Goal: Information Seeking & Learning: Learn about a topic

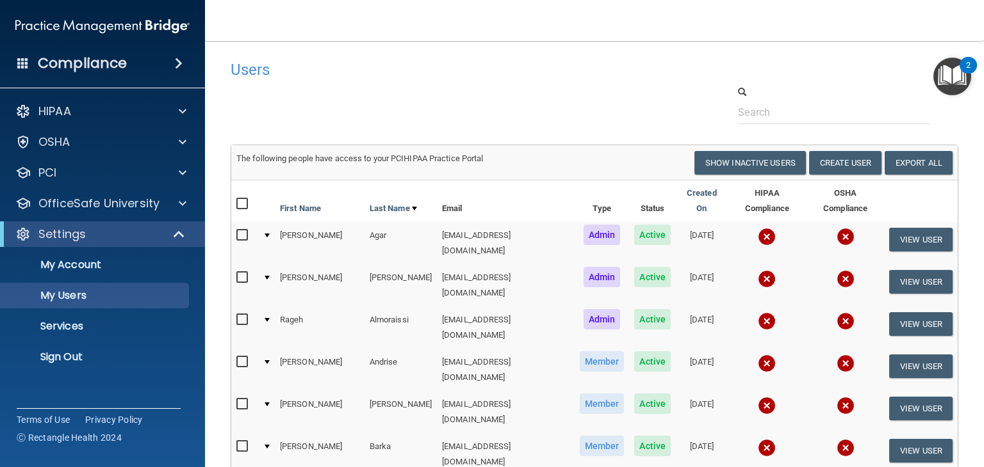
select select "20"
click at [116, 110] on div "HIPAA" at bounding box center [85, 111] width 159 height 15
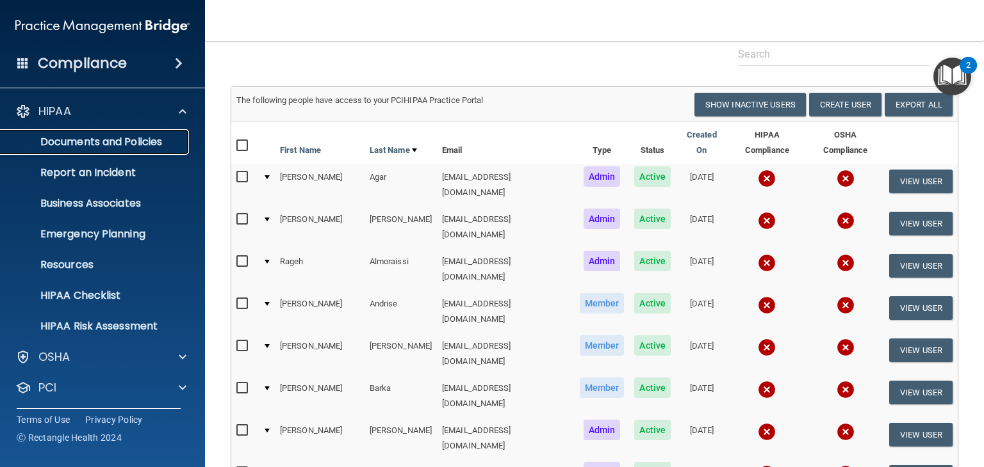
click at [97, 144] on p "Documents and Policies" at bounding box center [95, 142] width 175 height 13
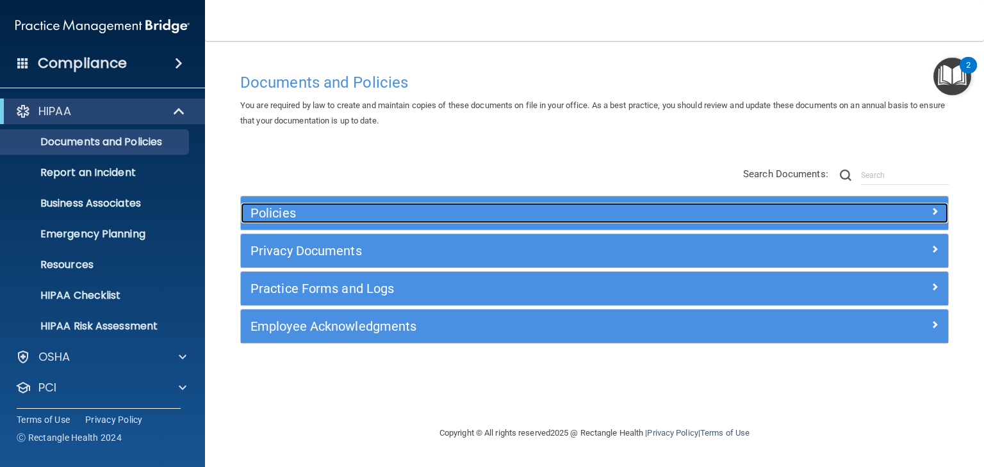
click at [325, 220] on div "Policies" at bounding box center [506, 213] width 530 height 20
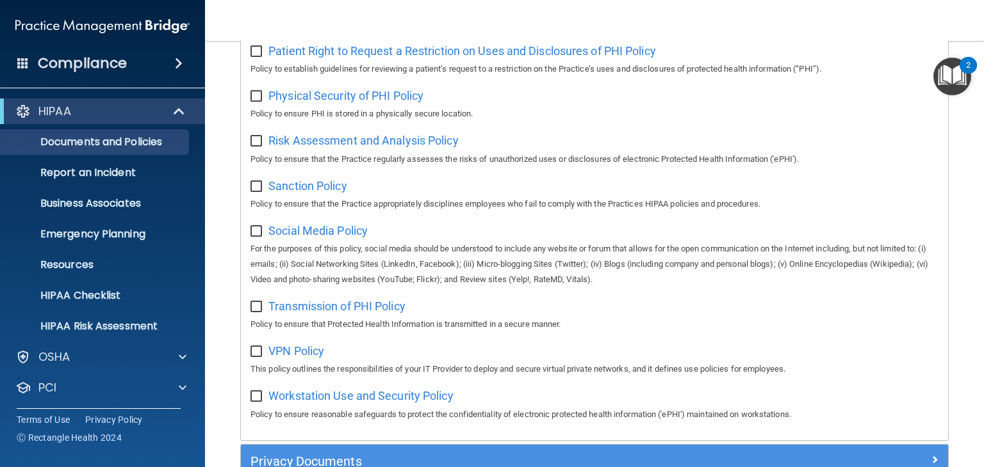
scroll to position [756, 0]
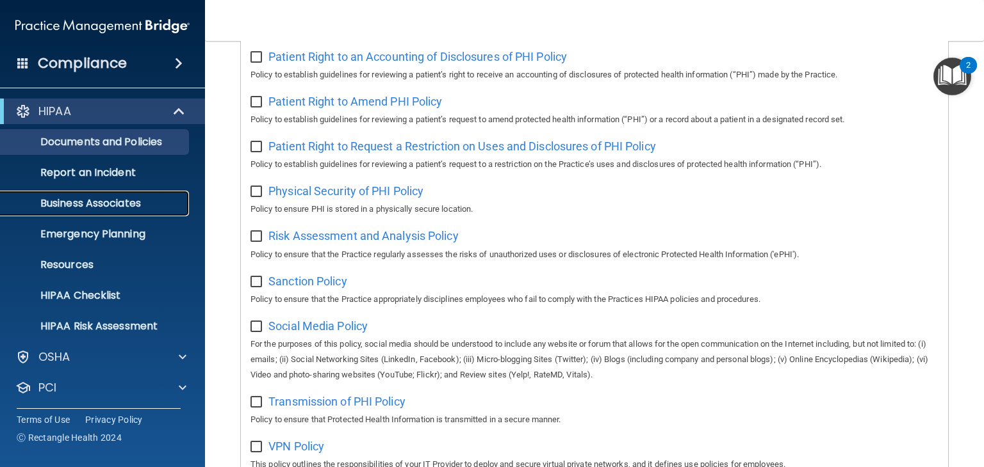
click at [124, 202] on p "Business Associates" at bounding box center [95, 203] width 175 height 13
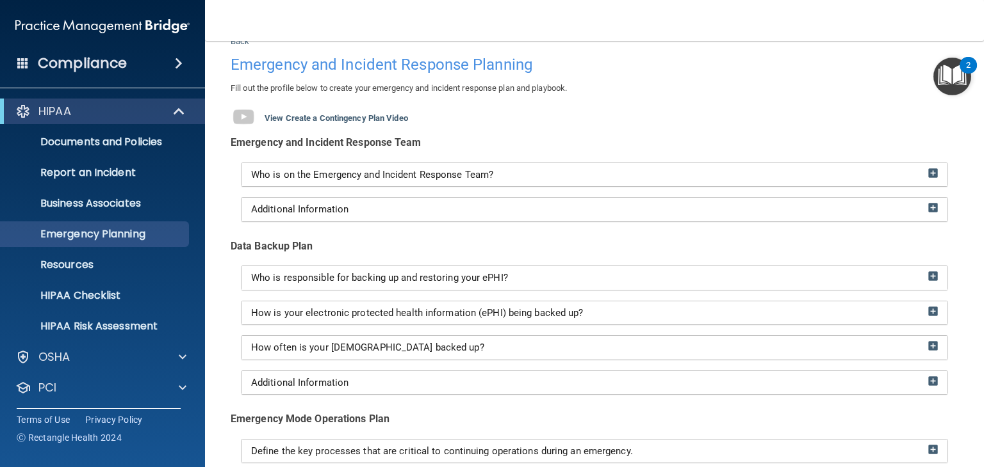
scroll to position [41, 0]
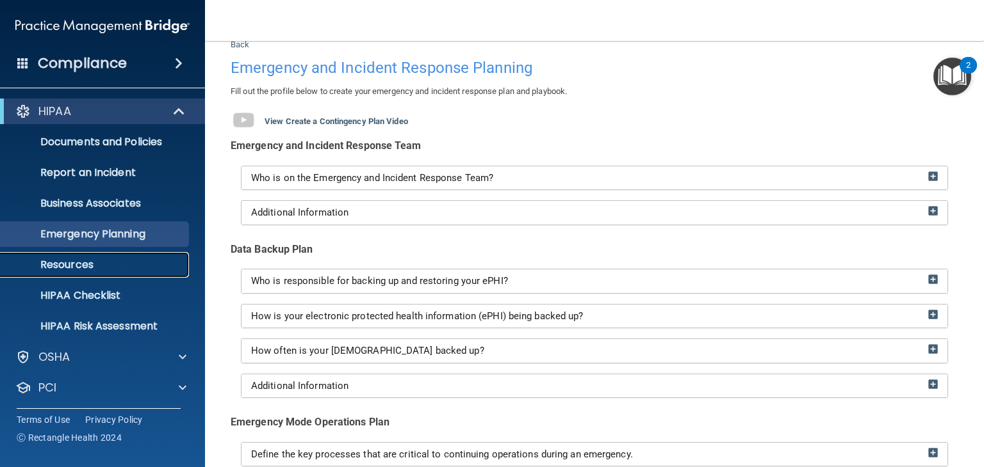
click at [122, 263] on p "Resources" at bounding box center [95, 265] width 175 height 13
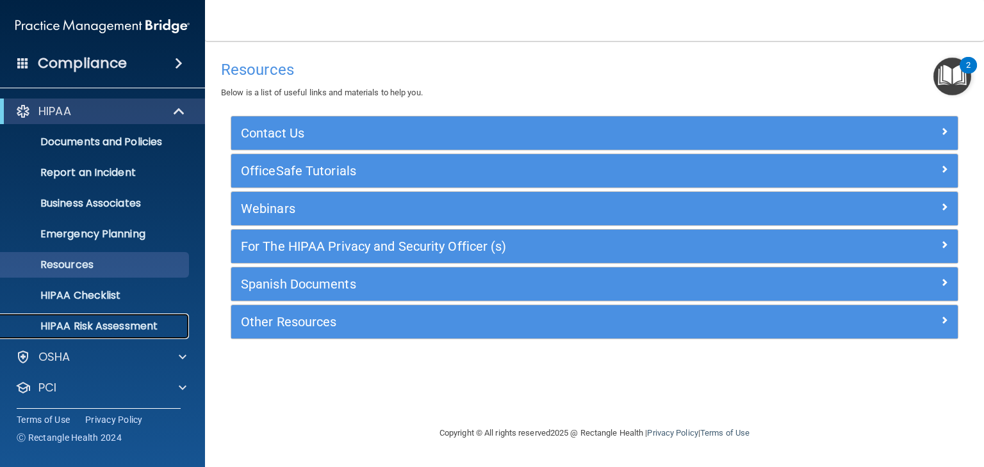
click at [116, 325] on p "HIPAA Risk Assessment" at bounding box center [95, 326] width 175 height 13
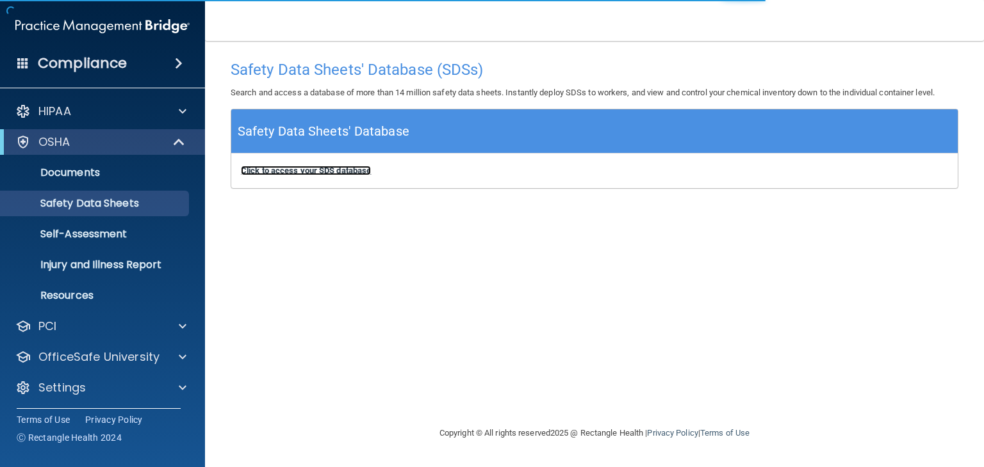
click at [300, 175] on b "Click to access your SDS database" at bounding box center [306, 171] width 130 height 10
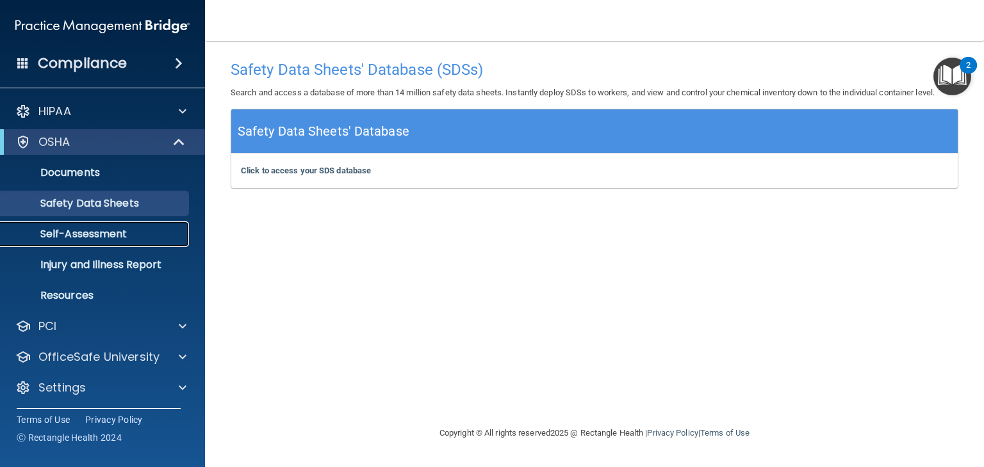
click at [77, 243] on link "Self-Assessment" at bounding box center [88, 235] width 202 height 26
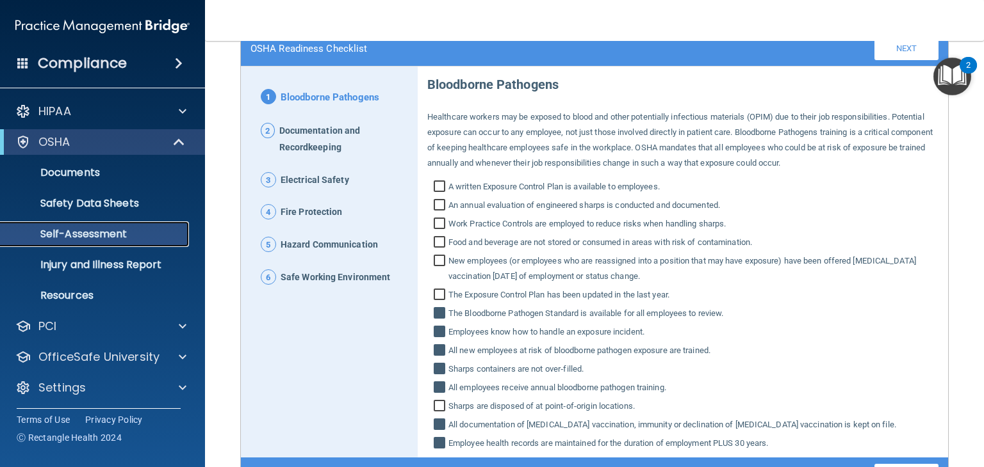
scroll to position [104, 0]
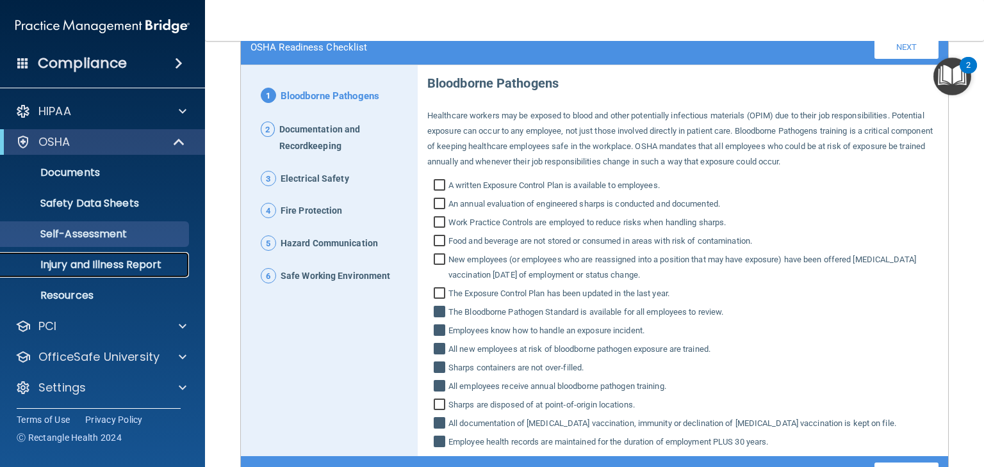
click at [81, 270] on p "Injury and Illness Report" at bounding box center [95, 265] width 175 height 13
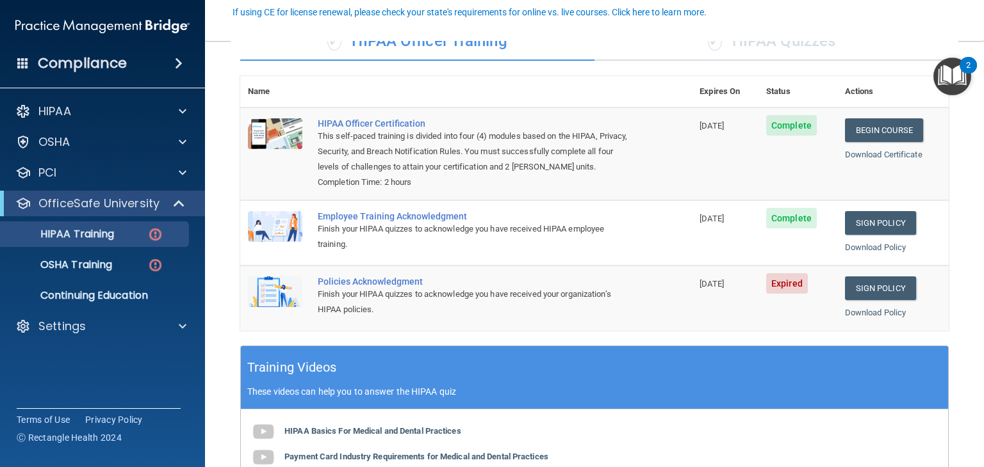
scroll to position [117, 0]
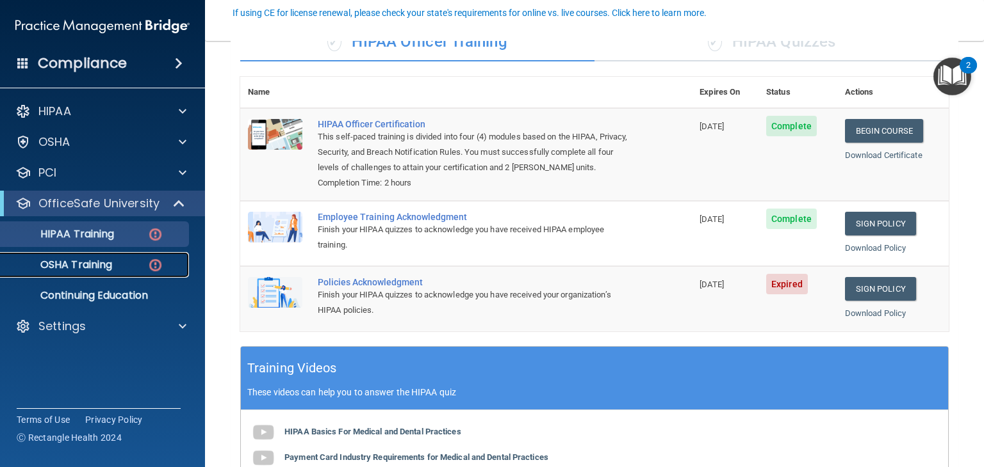
click at [90, 265] on p "OSHA Training" at bounding box center [60, 265] width 104 height 13
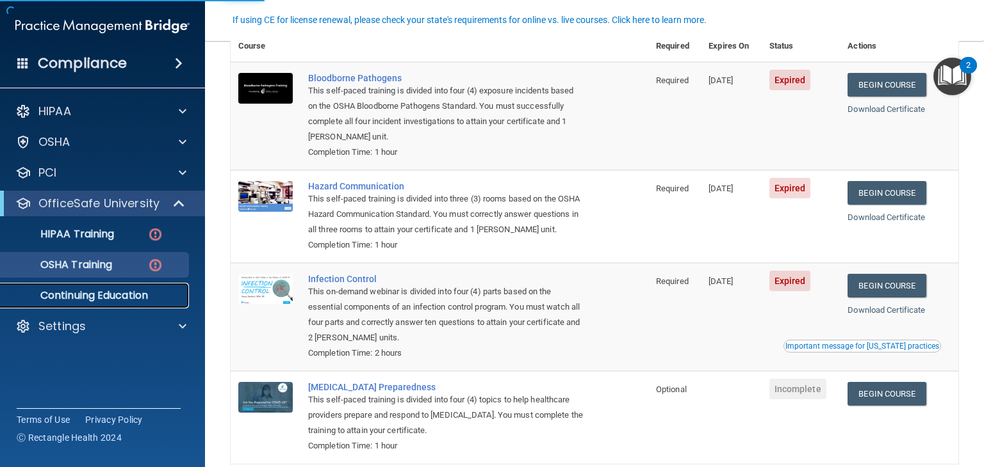
click at [85, 300] on p "Continuing Education" at bounding box center [95, 295] width 175 height 13
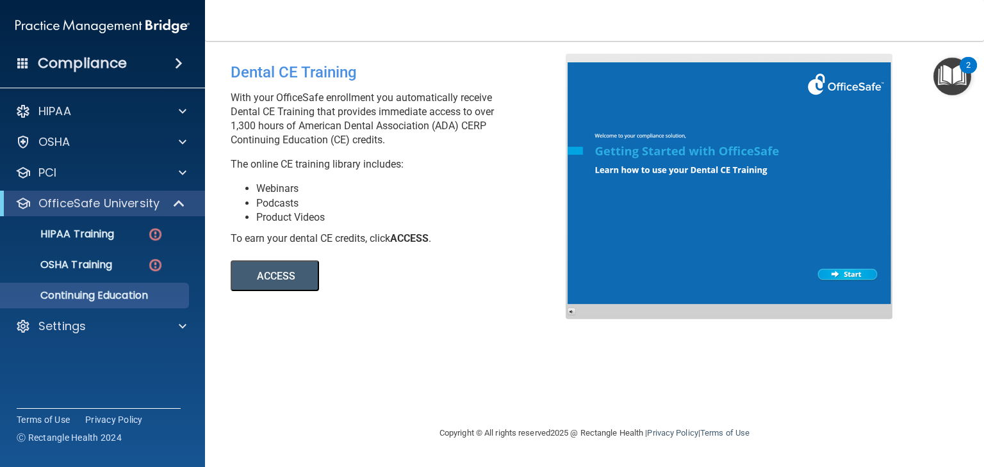
click at [280, 280] on button "ACCESS" at bounding box center [275, 276] width 88 height 31
click at [83, 332] on p "Settings" at bounding box center [61, 326] width 47 height 15
click at [85, 366] on link "My Account" at bounding box center [88, 358] width 202 height 26
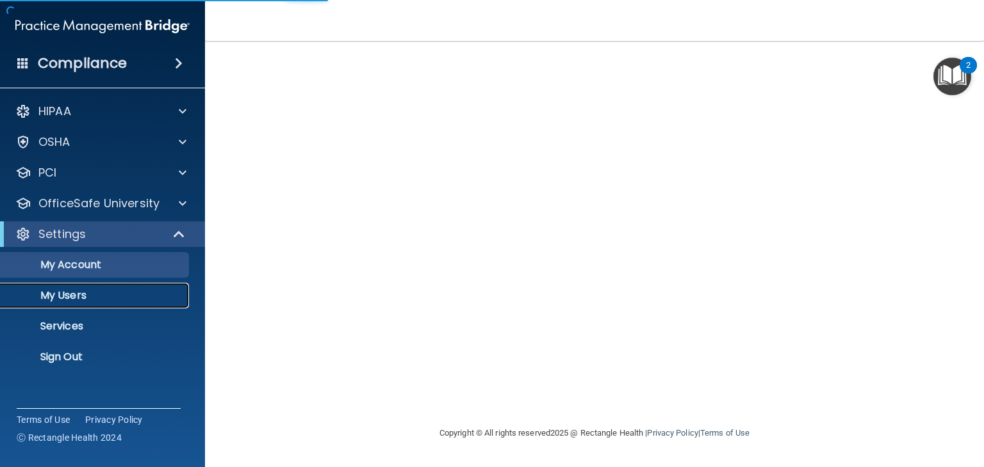
click at [85, 295] on p "My Users" at bounding box center [95, 295] width 175 height 13
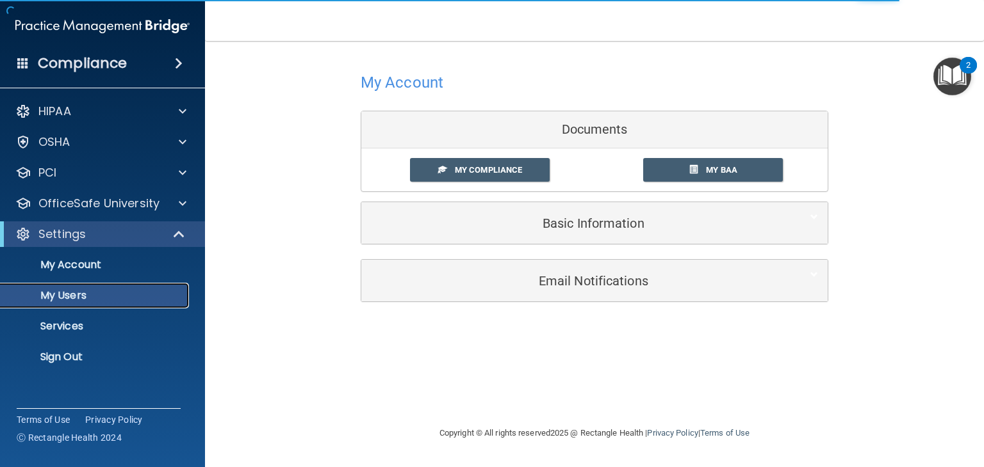
select select "20"
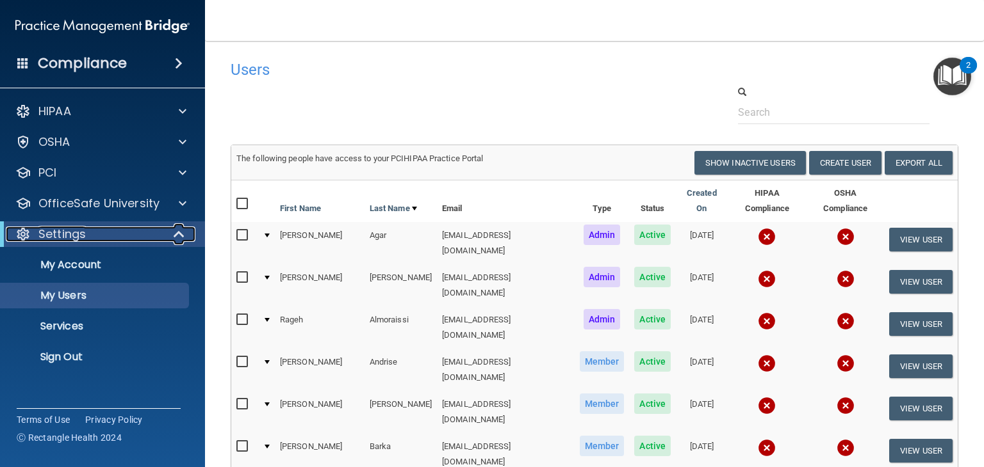
click at [83, 229] on p "Settings" at bounding box center [61, 234] width 47 height 15
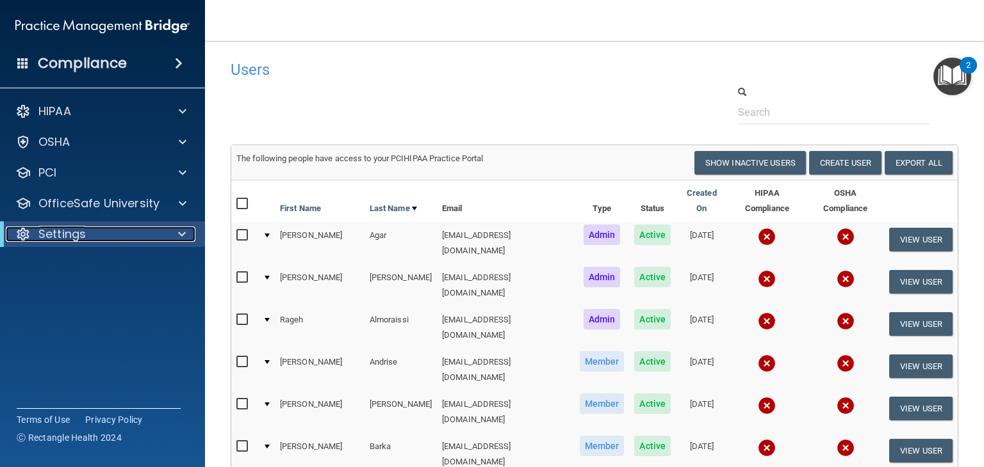
click at [83, 229] on p "Settings" at bounding box center [61, 234] width 47 height 15
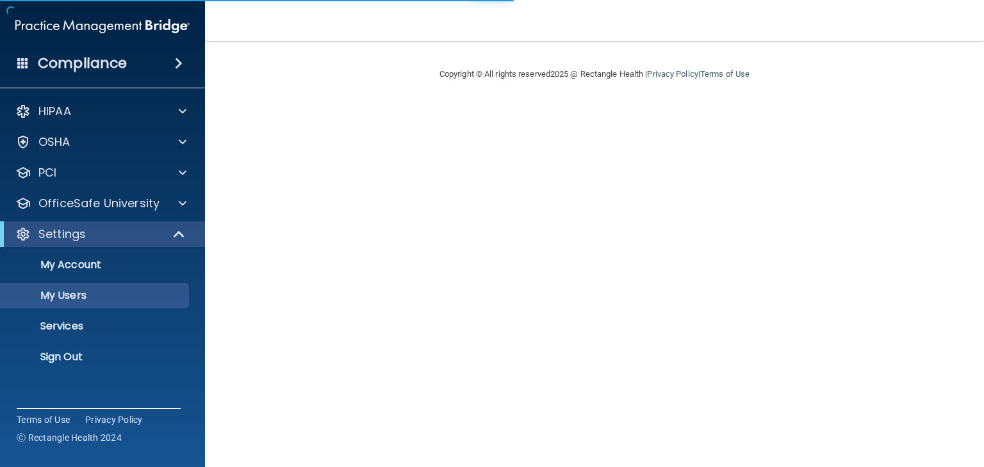
select select "20"
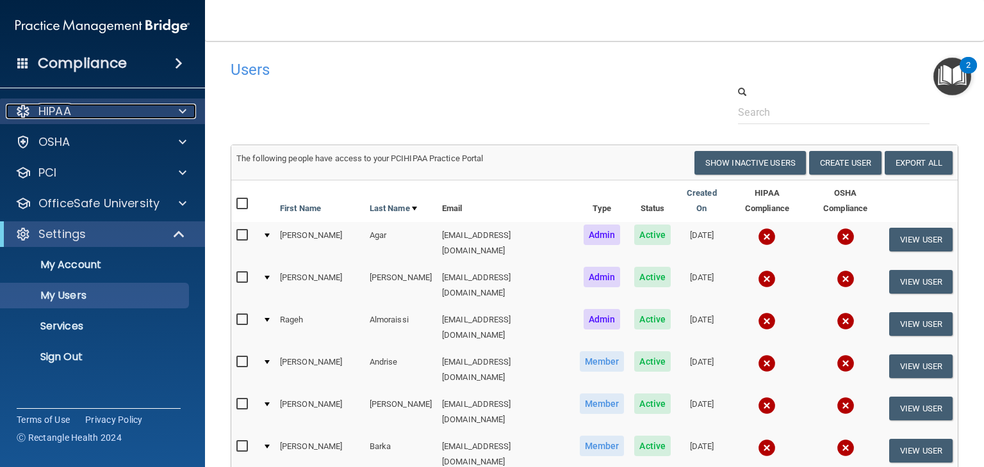
click at [126, 111] on div "HIPAA" at bounding box center [85, 111] width 159 height 15
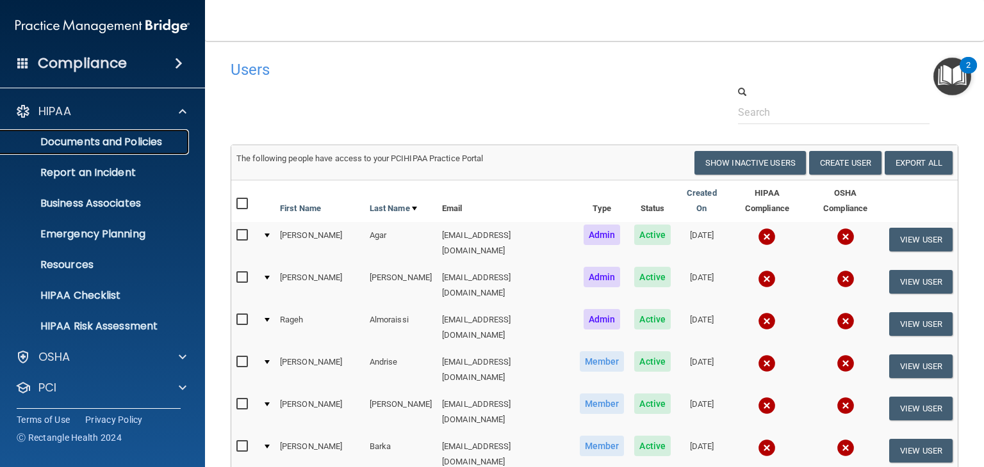
click at [110, 137] on p "Documents and Policies" at bounding box center [95, 142] width 175 height 13
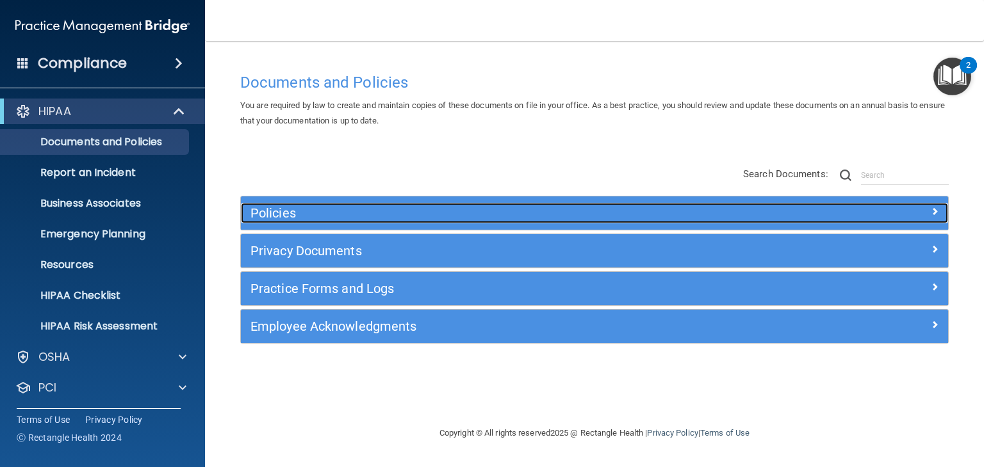
click at [400, 203] on div "Policies" at bounding box center [506, 213] width 530 height 20
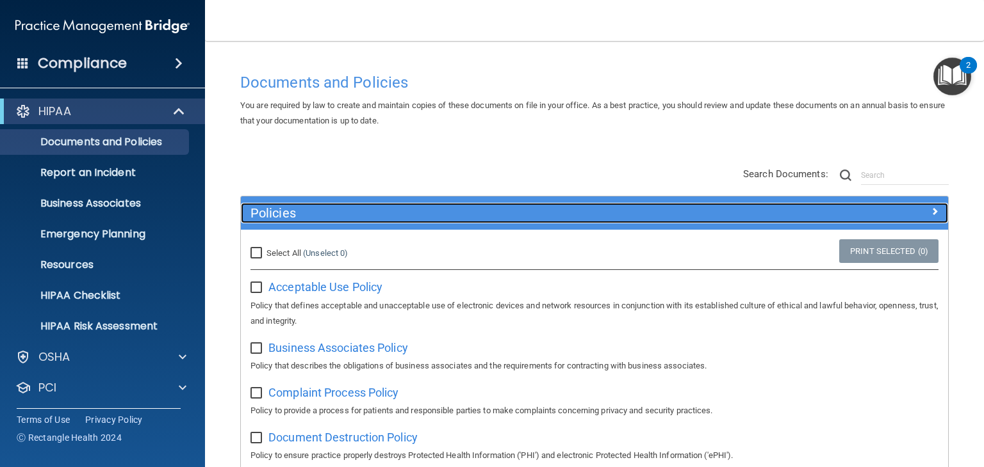
scroll to position [1, 0]
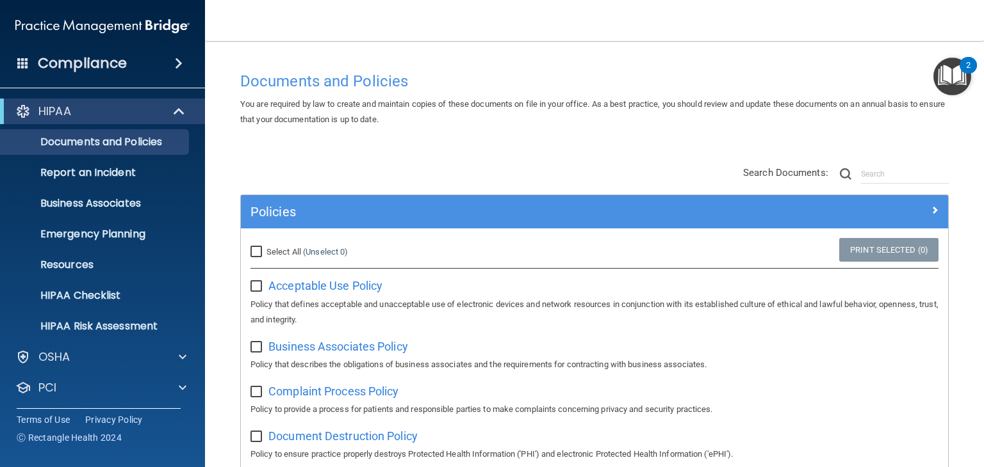
click at [97, 76] on div "Compliance" at bounding box center [102, 63] width 205 height 28
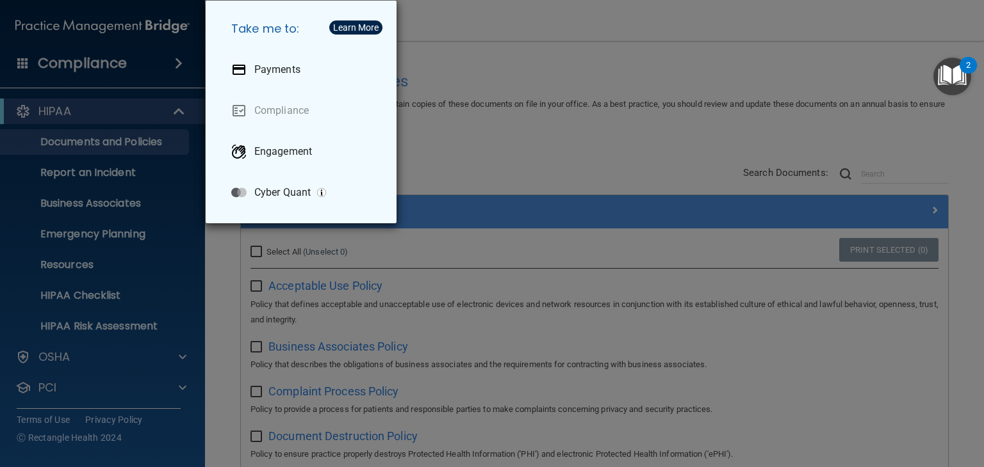
click at [498, 60] on div "Take me to: Payments Compliance Engagement Cyber Quant" at bounding box center [492, 233] width 984 height 467
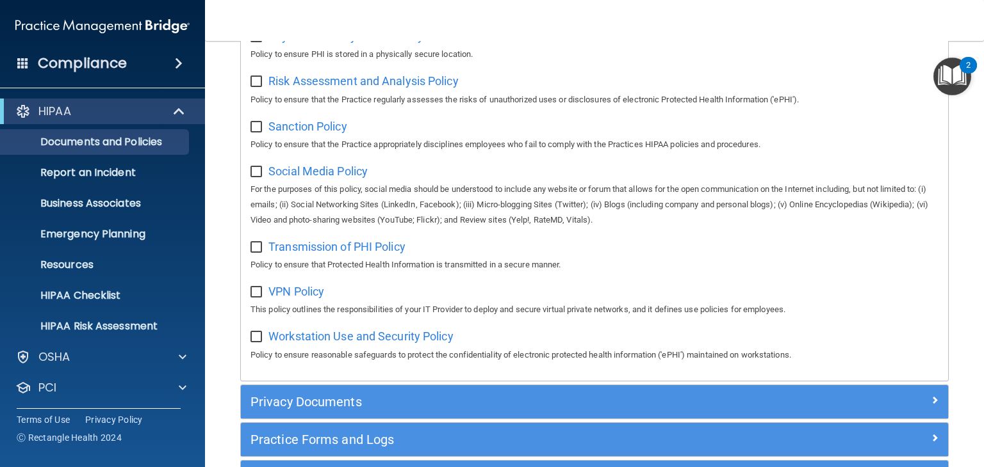
scroll to position [907, 0]
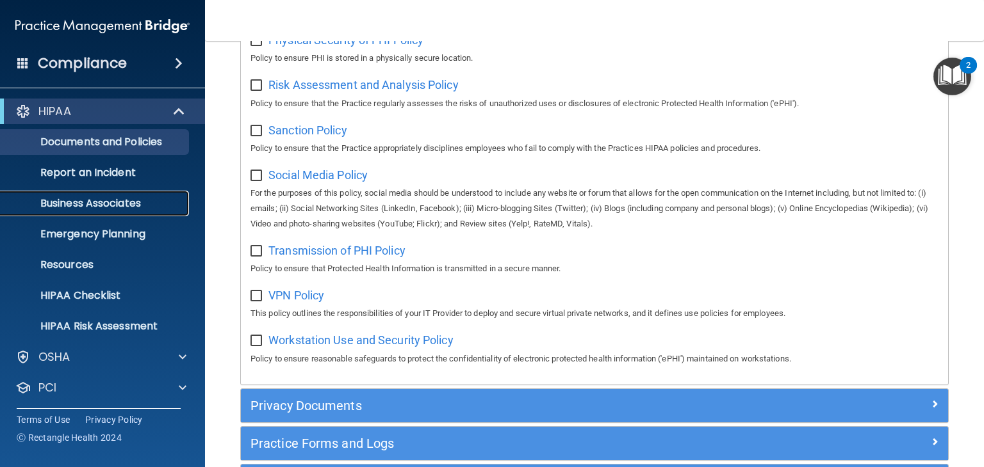
click at [110, 207] on p "Business Associates" at bounding box center [95, 203] width 175 height 13
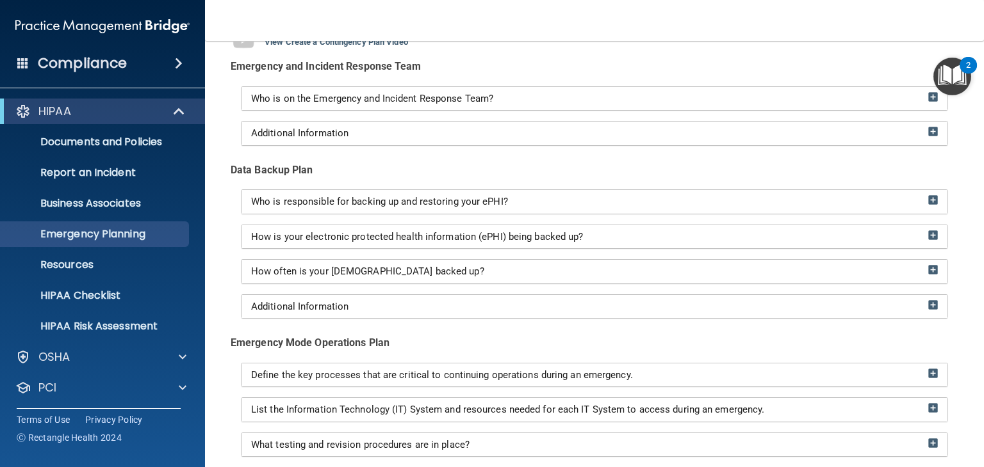
scroll to position [119, 0]
click at [90, 259] on p "Resources" at bounding box center [95, 265] width 175 height 13
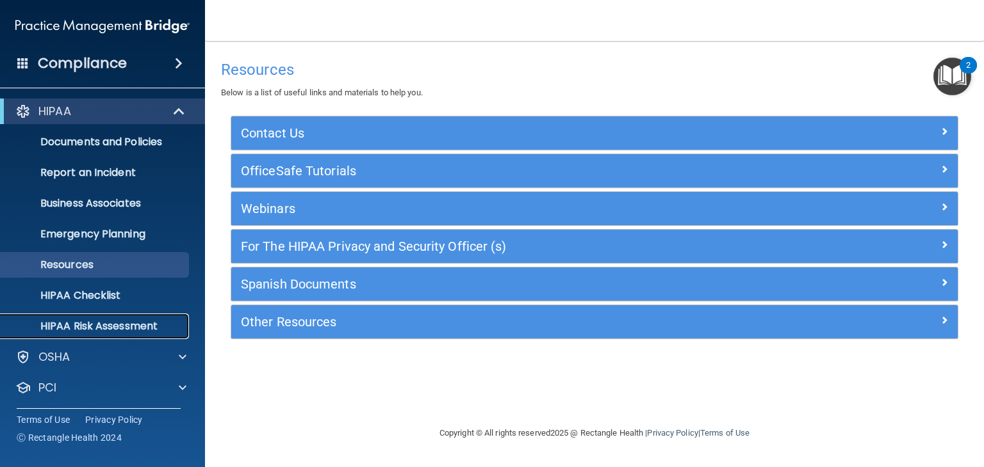
click at [124, 325] on p "HIPAA Risk Assessment" at bounding box center [95, 326] width 175 height 13
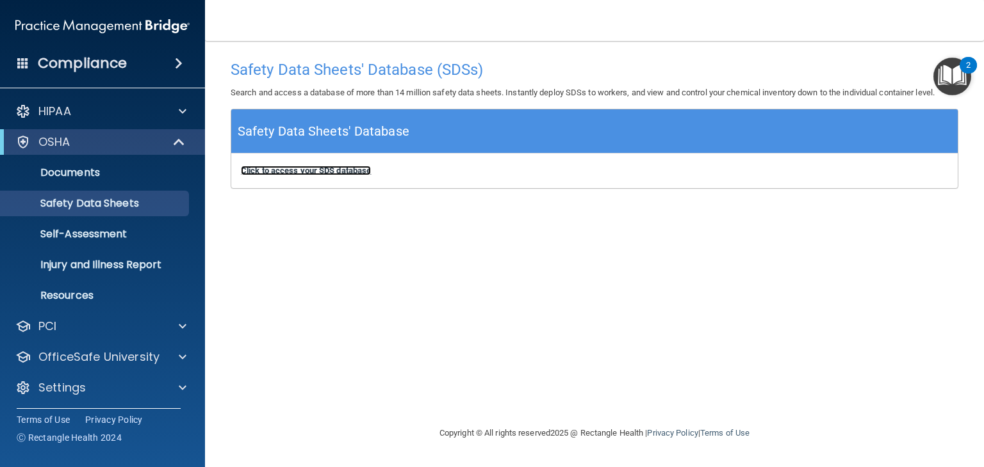
click at [324, 167] on b "Click to access your SDS database" at bounding box center [306, 171] width 130 height 10
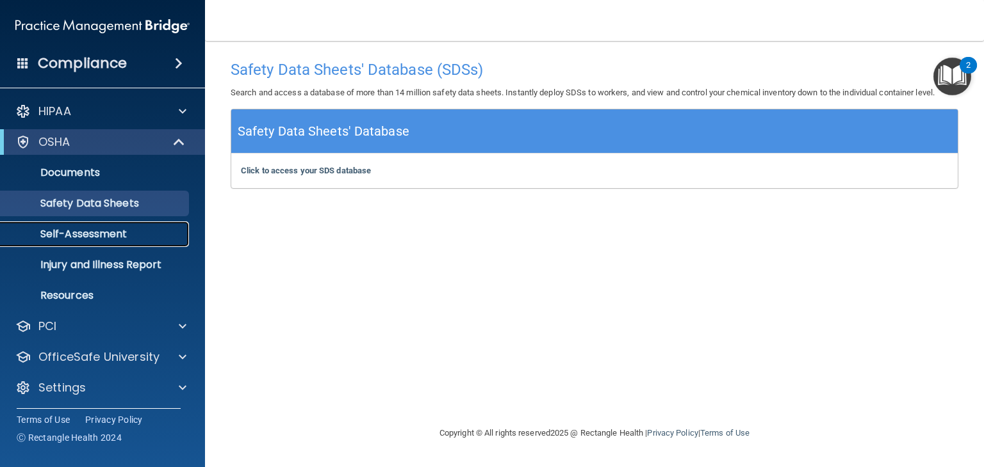
click at [67, 234] on p "Self-Assessment" at bounding box center [95, 234] width 175 height 13
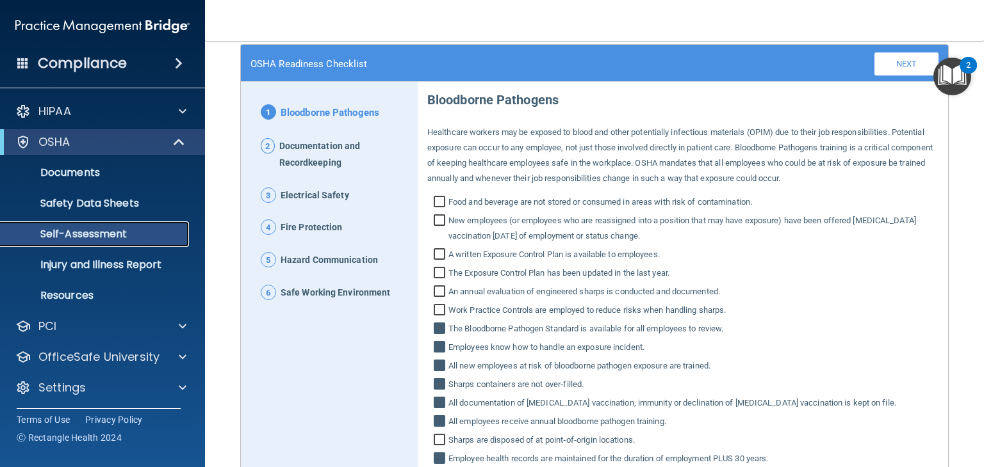
scroll to position [133, 0]
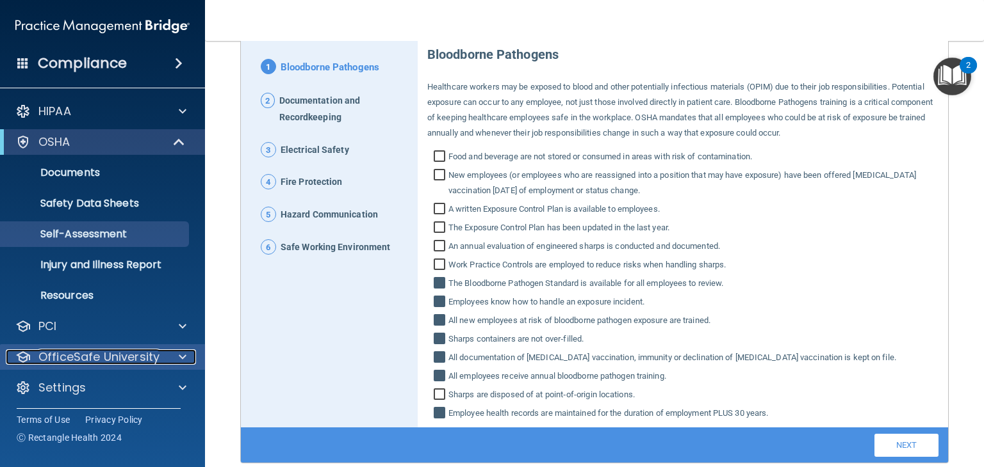
click at [99, 362] on p "OfficeSafe University" at bounding box center [98, 357] width 121 height 15
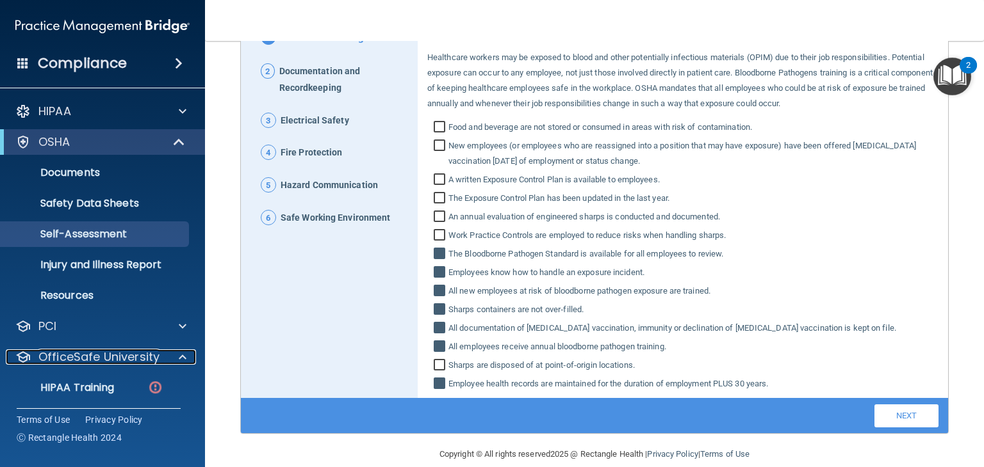
scroll to position [179, 0]
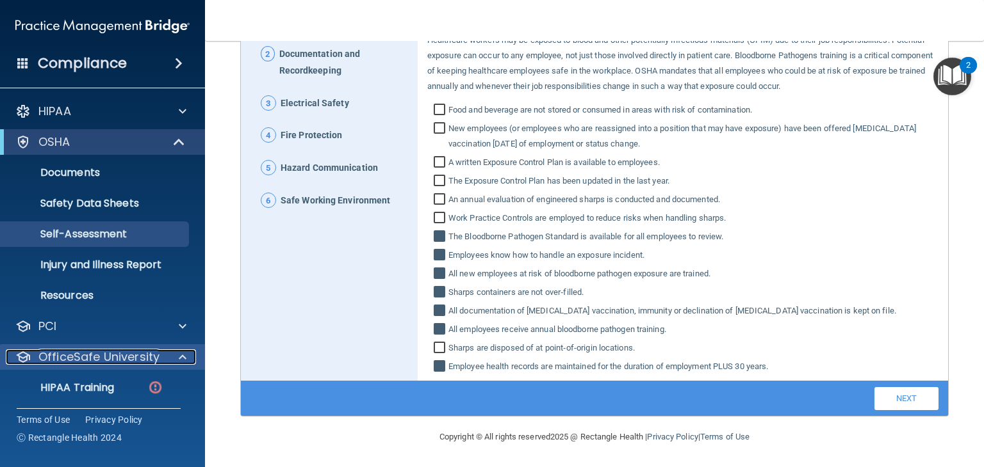
click at [153, 359] on p "OfficeSafe University" at bounding box center [98, 357] width 121 height 15
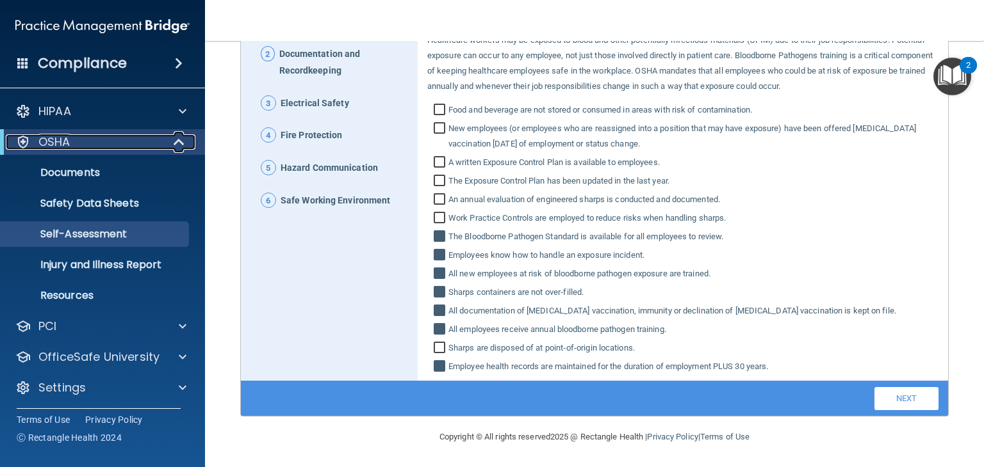
click at [105, 142] on div "OSHA" at bounding box center [85, 141] width 158 height 15
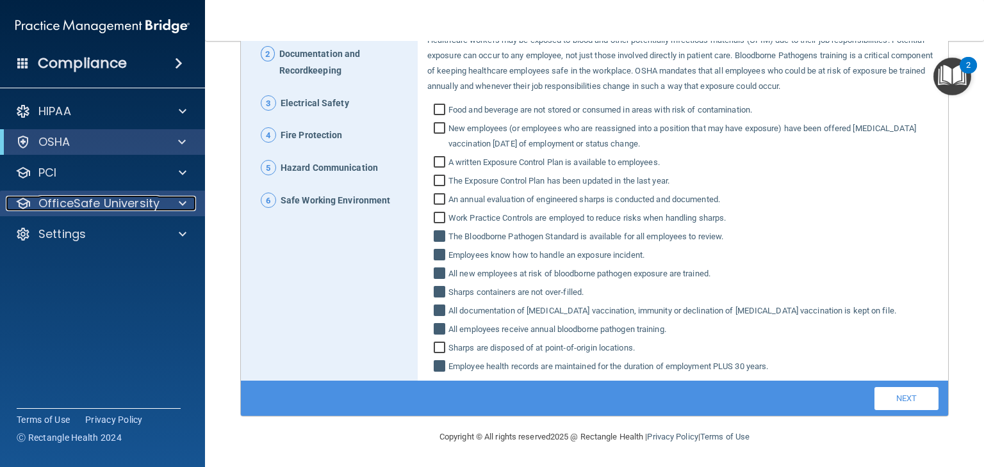
click at [102, 197] on p "OfficeSafe University" at bounding box center [98, 203] width 121 height 15
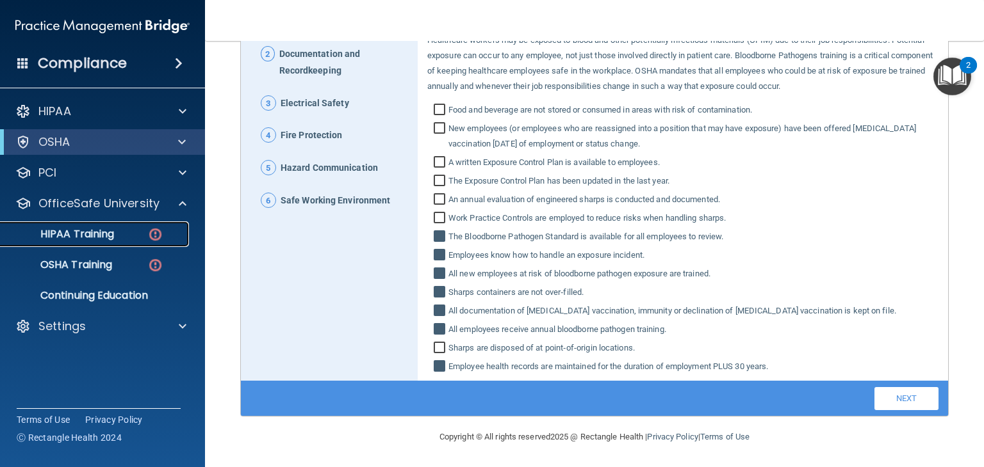
click at [101, 234] on p "HIPAA Training" at bounding box center [61, 234] width 106 height 13
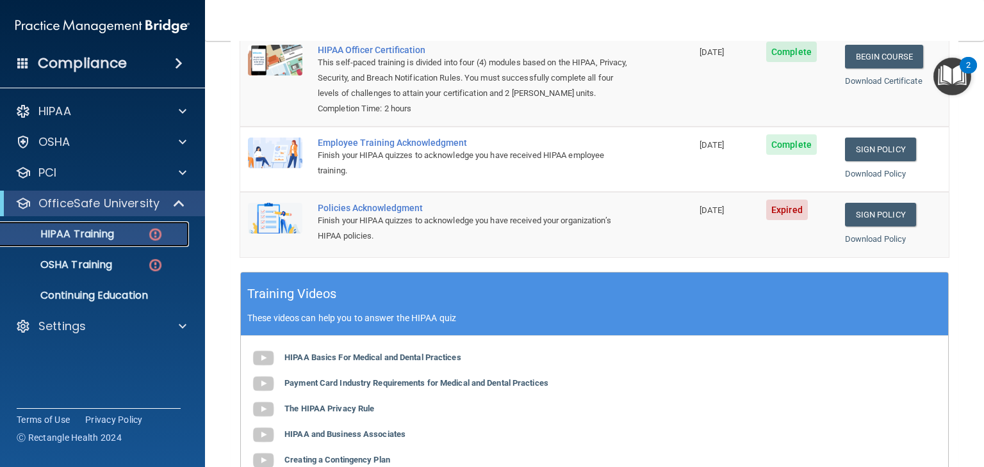
scroll to position [184, 0]
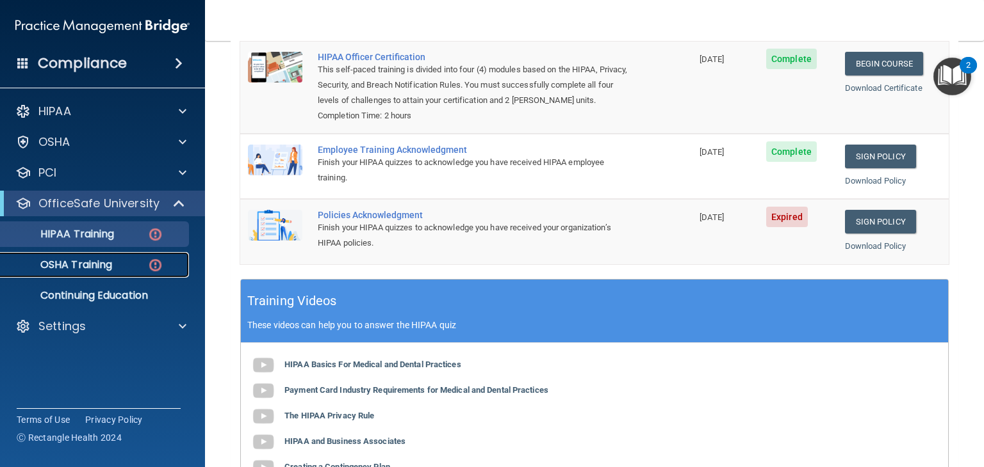
click at [79, 264] on p "OSHA Training" at bounding box center [60, 265] width 104 height 13
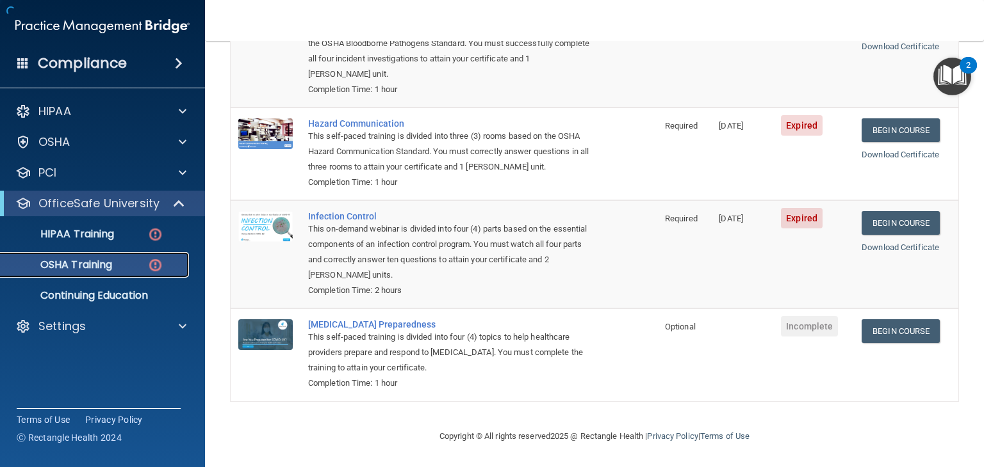
scroll to position [184, 0]
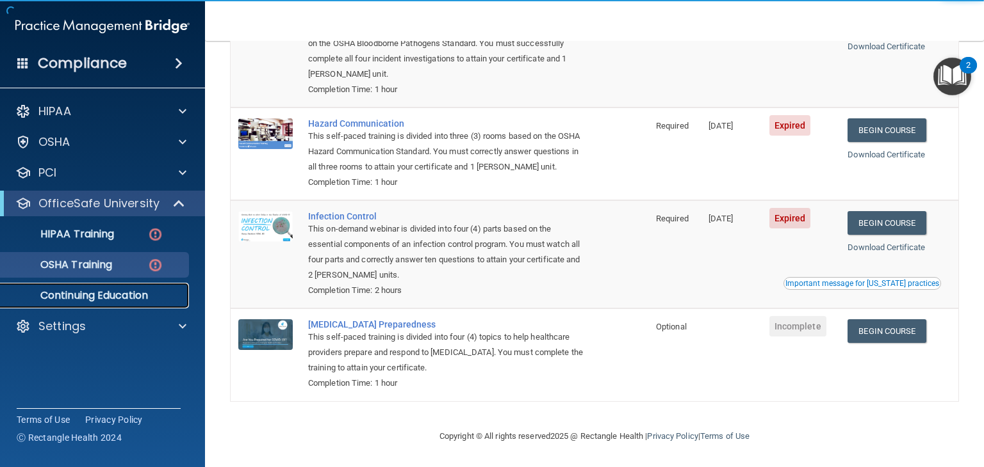
click at [70, 300] on p "Continuing Education" at bounding box center [95, 295] width 175 height 13
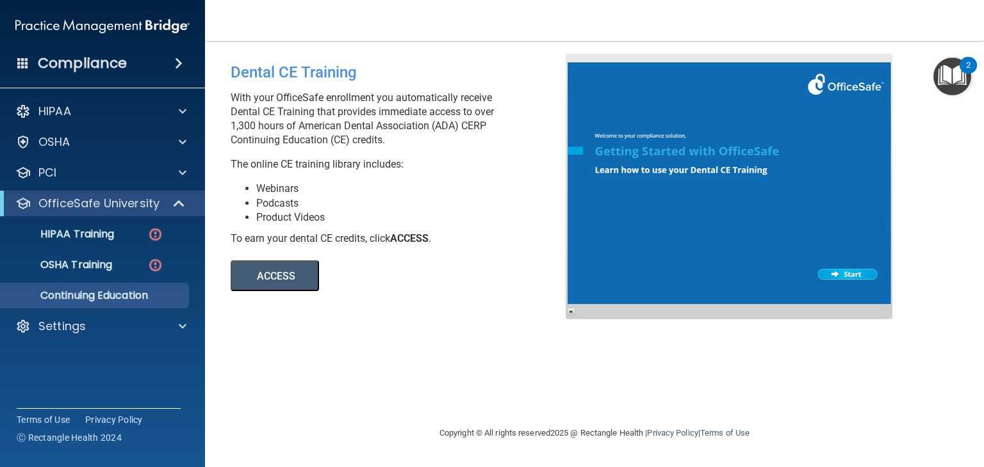
click at [263, 275] on button "ACCESS" at bounding box center [275, 276] width 88 height 31
click at [88, 320] on div "Settings" at bounding box center [85, 326] width 159 height 15
click at [88, 380] on link "My Users" at bounding box center [88, 388] width 202 height 26
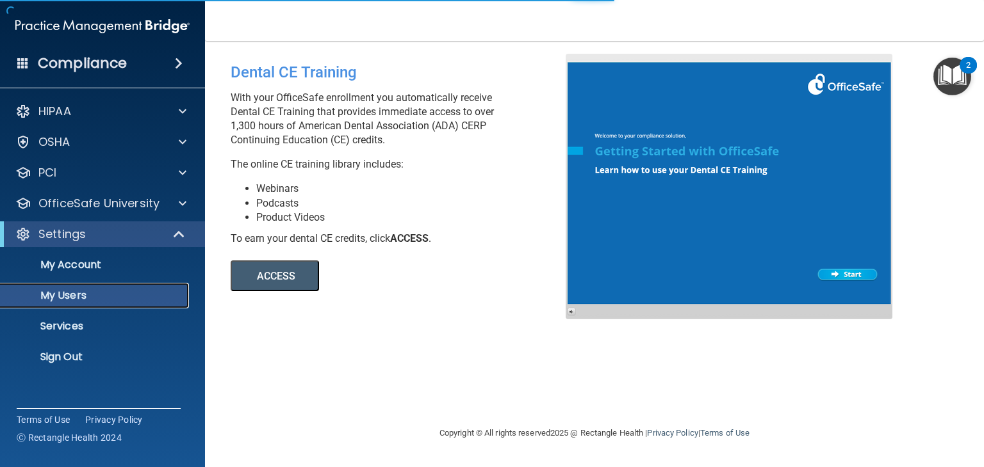
select select "20"
